Goal: Transaction & Acquisition: Purchase product/service

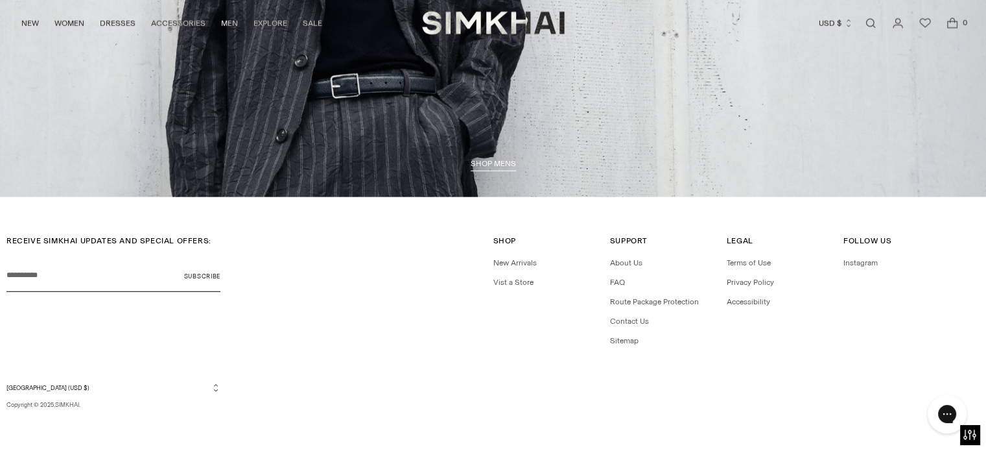
click at [623, 255] on div "Support Support About Us FAQ Route Package Protection Contact Us Sitemap" at bounding box center [663, 291] width 107 height 112
click at [623, 263] on link "About Us" at bounding box center [626, 262] width 32 height 9
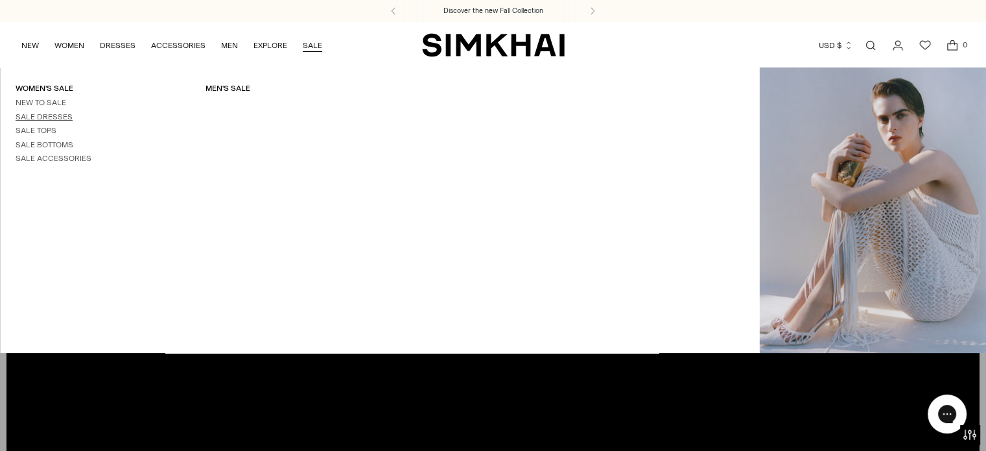
click at [49, 116] on link "Sale Dresses" at bounding box center [44, 116] width 57 height 9
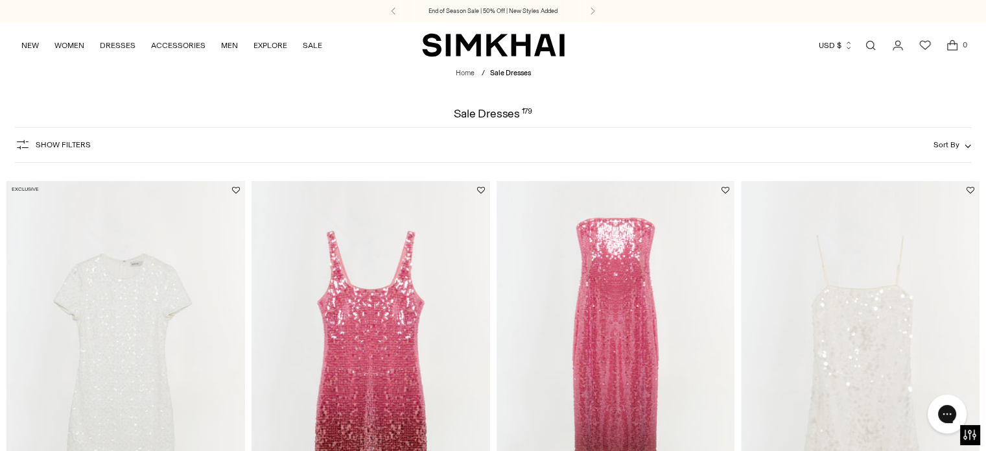
click at [952, 148] on span "Sort By" at bounding box center [947, 144] width 26 height 9
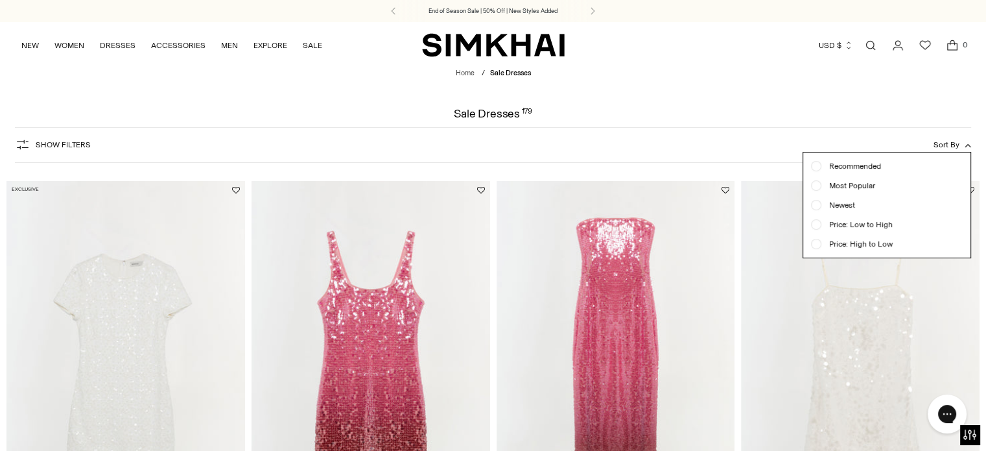
click at [855, 221] on span "Price: Low to High" at bounding box center [857, 225] width 71 height 12
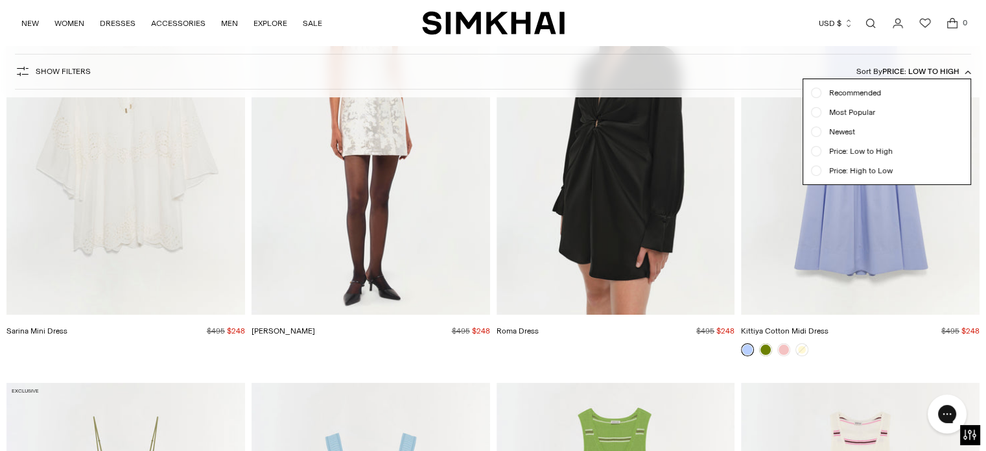
scroll to position [5220, 0]
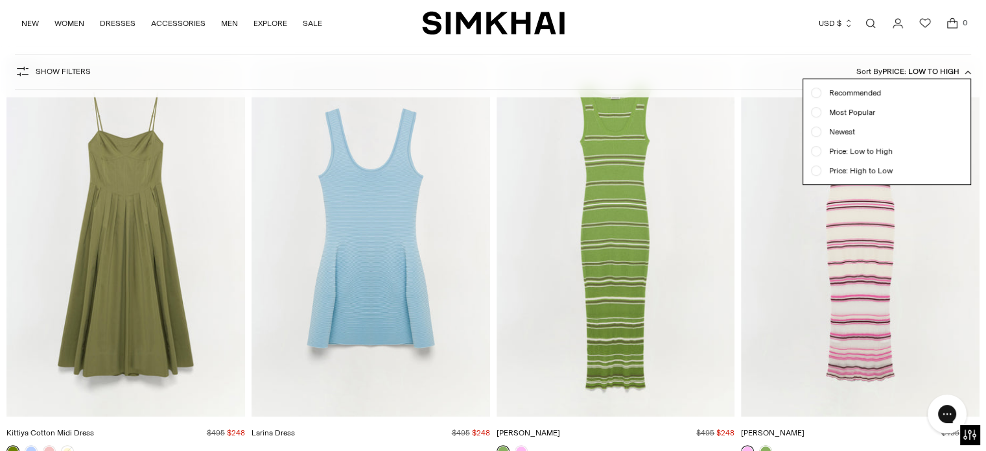
click at [748, 61] on div "Show Filters Show Filters Sort By Price: Low to High Recommended Most Popular N…" at bounding box center [493, 72] width 957 height 36
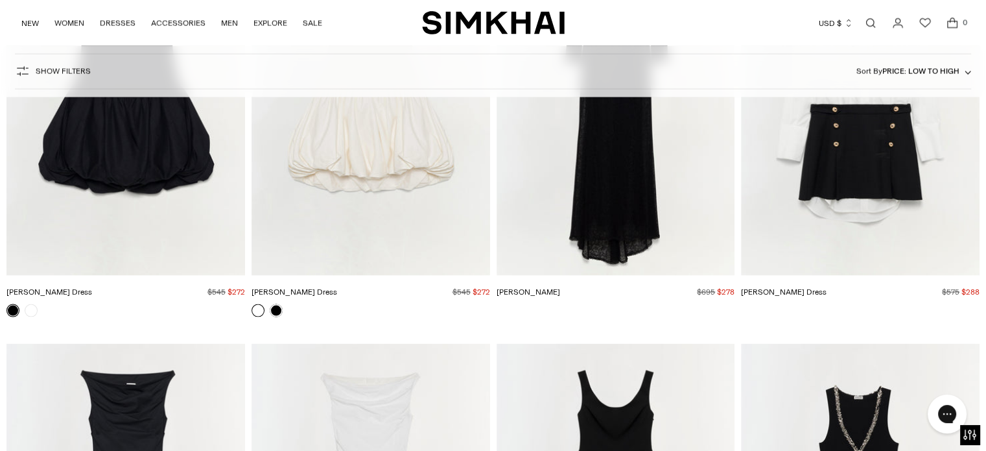
scroll to position [7879, 0]
